Goal: Find specific page/section: Find specific page/section

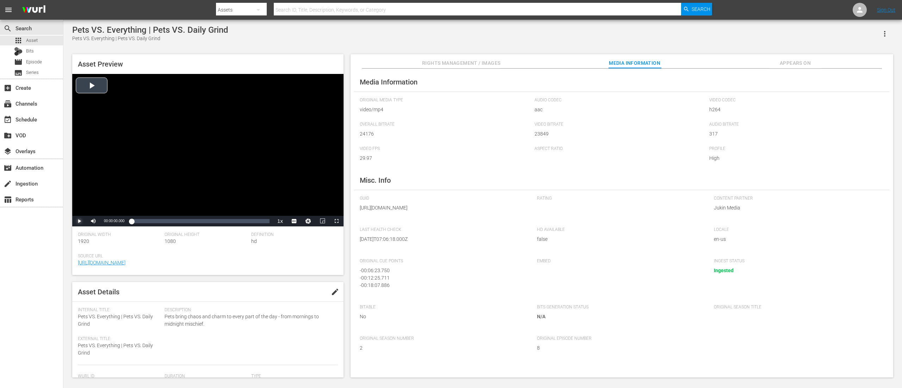
click at [79, 221] on span "Video Player" at bounding box center [79, 221] width 0 height 0
click at [253, 222] on div "00:20:33.757" at bounding box center [252, 221] width 0 height 7
click at [266, 221] on div "Loaded : 88.60% 00:22:50.442 00:20:37.862" at bounding box center [200, 221] width 138 height 7
click at [134, 222] on div "00:00:25.178" at bounding box center [134, 221] width 0 height 7
drag, startPoint x: 135, startPoint y: 224, endPoint x: 130, endPoint y: 224, distance: 4.9
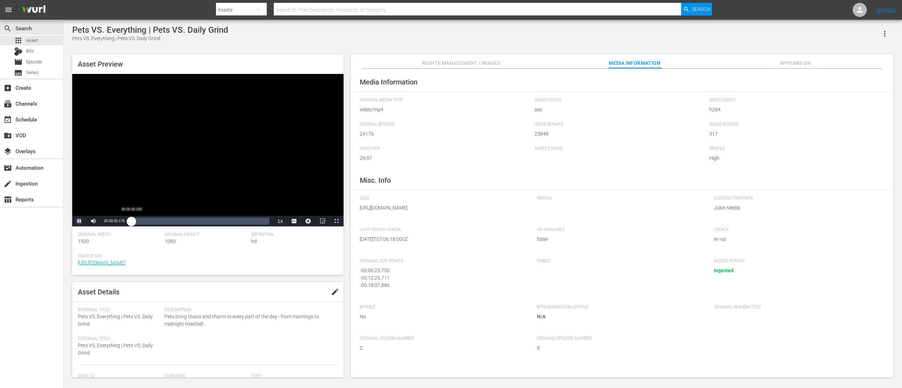
click at [131, 224] on div "00:00:00.330" at bounding box center [131, 221] width 0 height 7
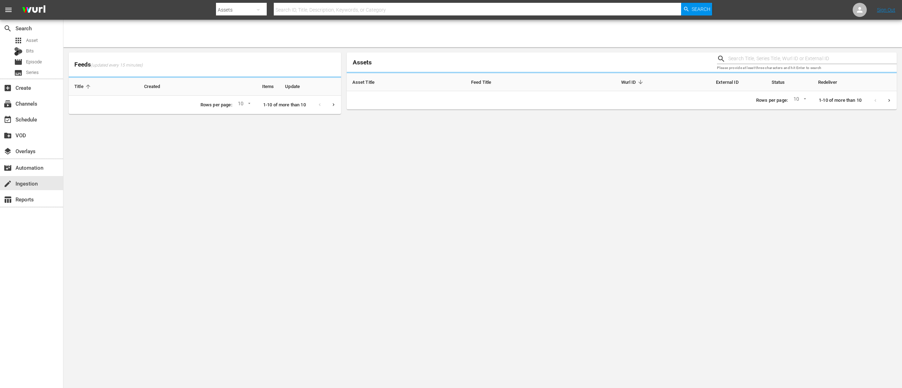
click at [357, 13] on input "text" at bounding box center [477, 9] width 407 height 17
type input "ppve02"
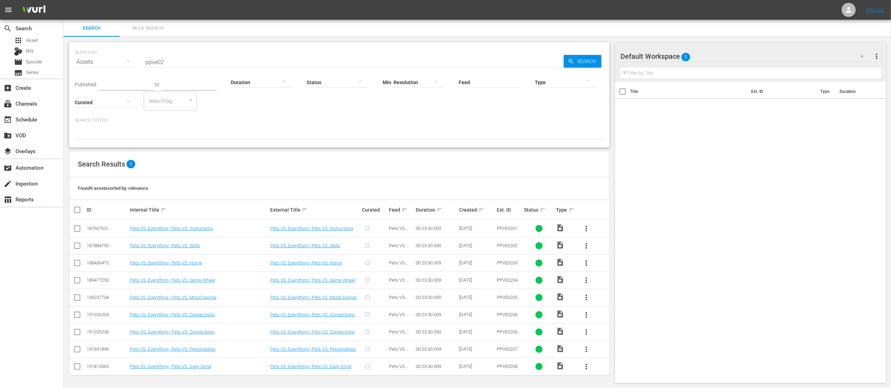
scroll to position [1, 0]
click at [306, 54] on input "ppve02" at bounding box center [354, 61] width 420 height 17
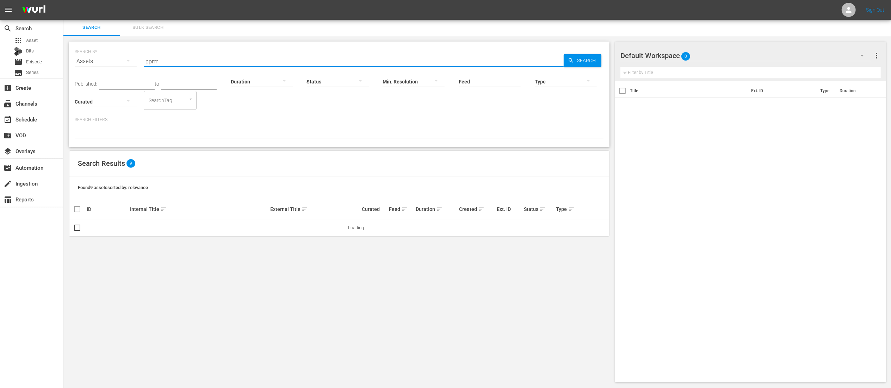
scroll to position [0, 0]
click at [163, 59] on input "pprmo-18" at bounding box center [354, 61] width 420 height 17
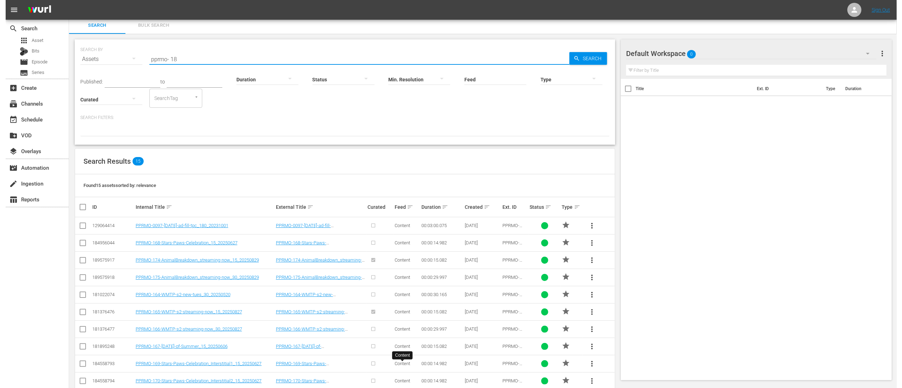
scroll to position [0, 0]
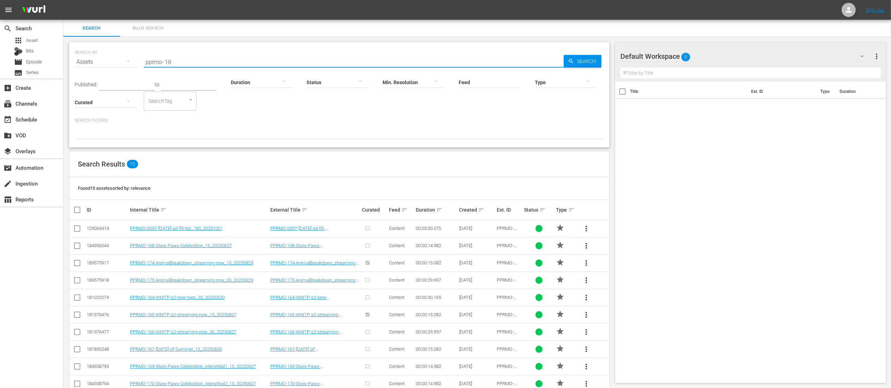
click at [190, 64] on input "pprmo- 18" at bounding box center [354, 62] width 420 height 17
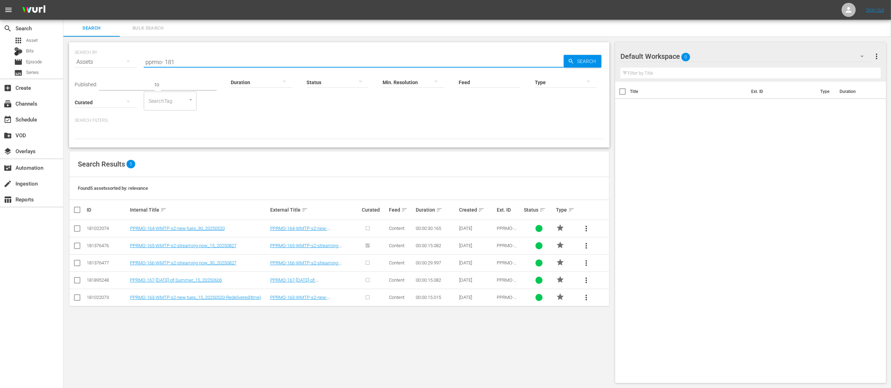
click at [366, 52] on div "SEARCH BY Search By Assets Search ID, Title, Description, Keywords, or Category…" at bounding box center [339, 57] width 529 height 25
click at [366, 63] on input "pprmo- 181" at bounding box center [354, 62] width 420 height 17
paste input "PPRMO-"
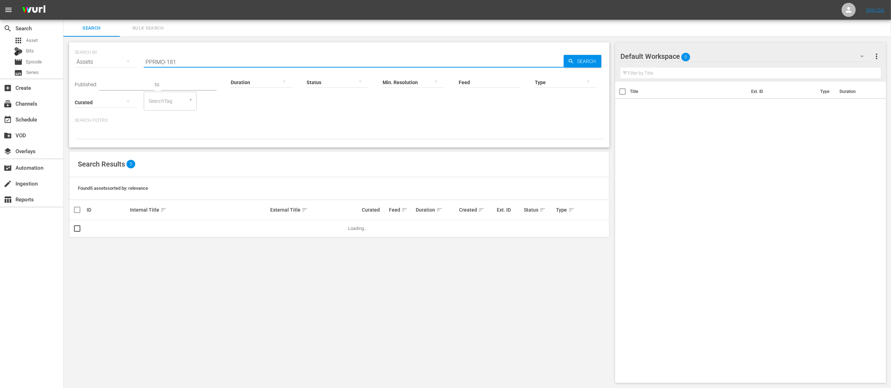
type input "PPRMO-181"
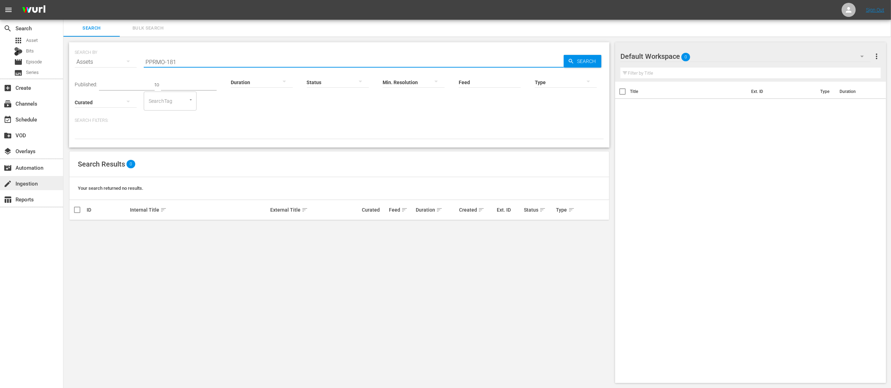
click at [30, 186] on div "create Ingestion" at bounding box center [19, 182] width 39 height 6
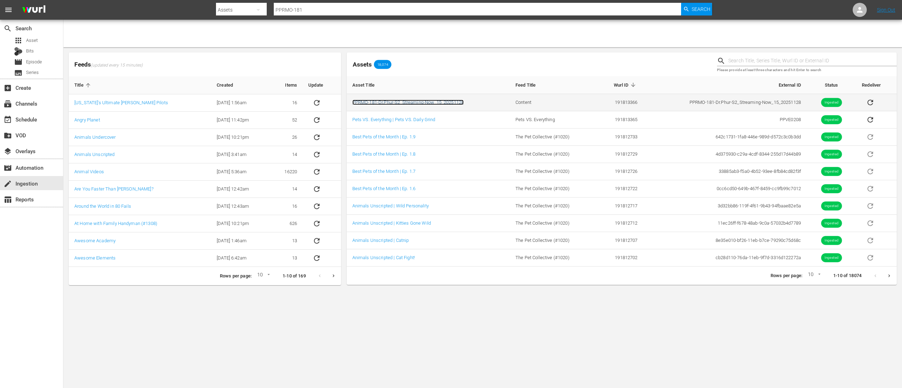
click at [397, 104] on link "PPRMO-181-Dr.Phur-S2_Streaming-Now_15_20251128" at bounding box center [407, 102] width 111 height 5
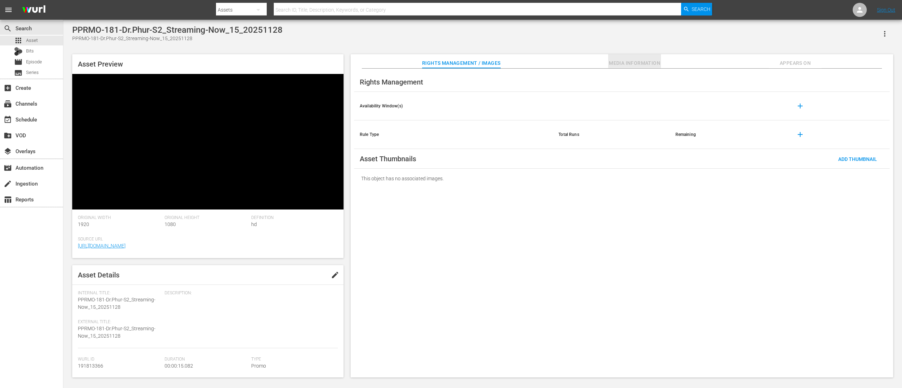
click at [620, 63] on span "Media Information" at bounding box center [634, 63] width 53 height 9
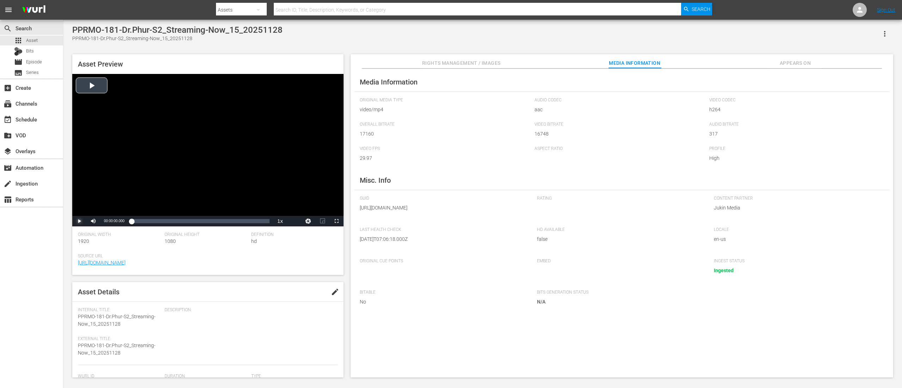
click at [79, 221] on span "Video Player" at bounding box center [79, 221] width 0 height 0
click at [266, 222] on div "00:00:14.658" at bounding box center [266, 221] width 0 height 7
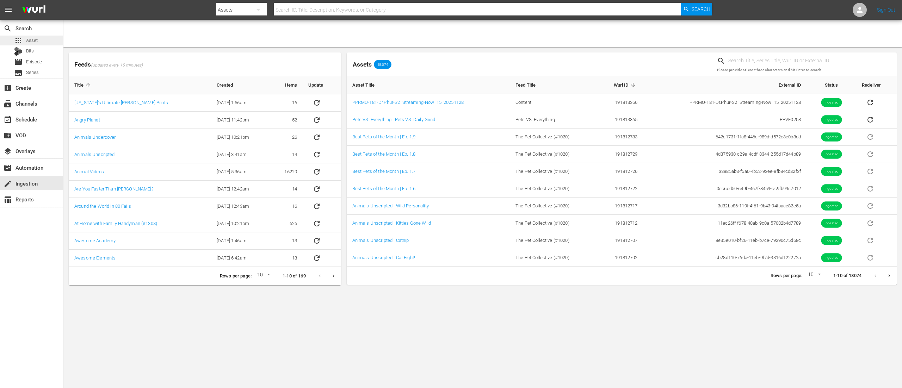
click at [44, 42] on div "apps Asset" at bounding box center [31, 41] width 63 height 10
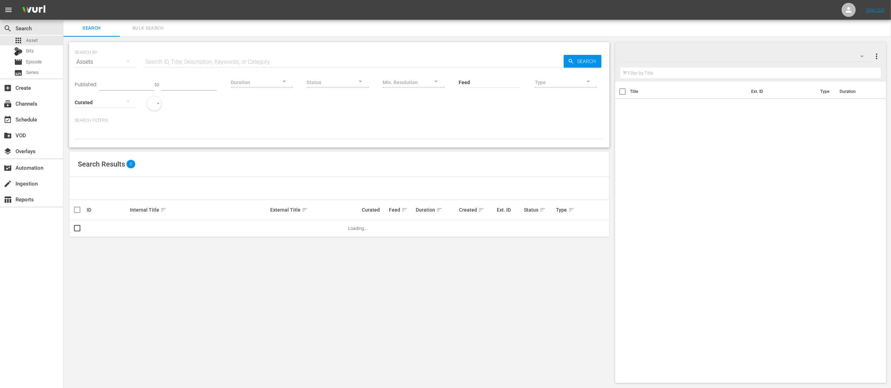
click at [190, 56] on input "text" at bounding box center [354, 62] width 420 height 17
paste input "PPRMO-181-Dr.Phur-S2_Streaming-Now_15_20251128"
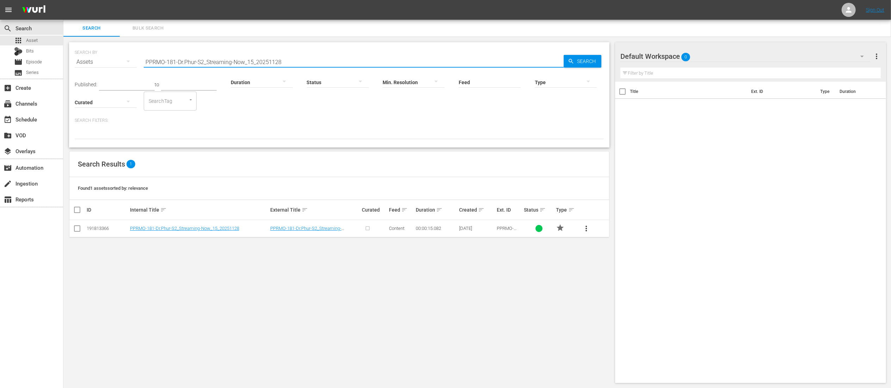
type input "PPRMO-181-Dr.Phur-S2_Streaming-Now_15_20251128"
